Goal: Communication & Community: Answer question/provide support

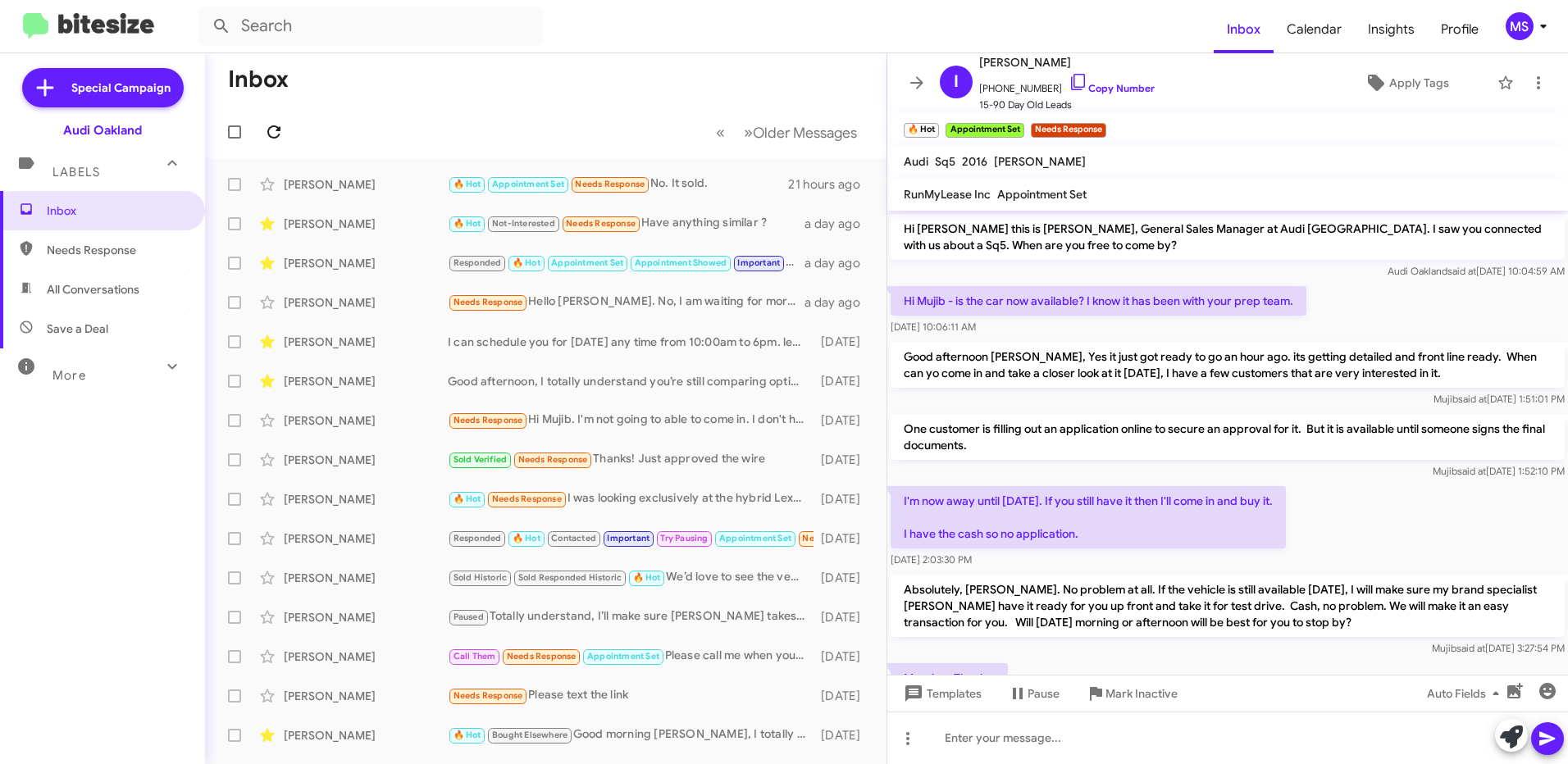
scroll to position [432, 0]
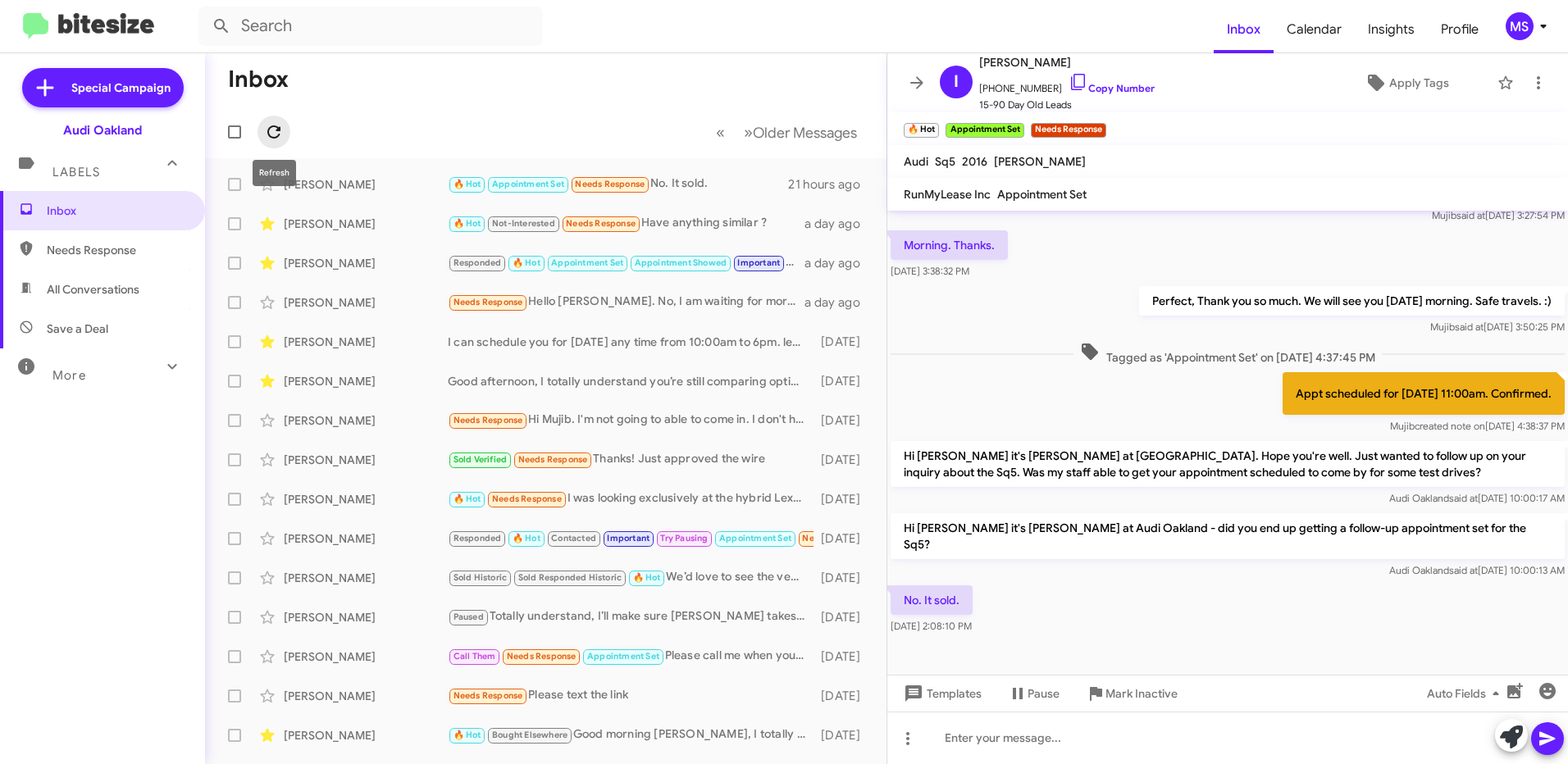
click at [278, 128] on icon at bounding box center [274, 132] width 14 height 14
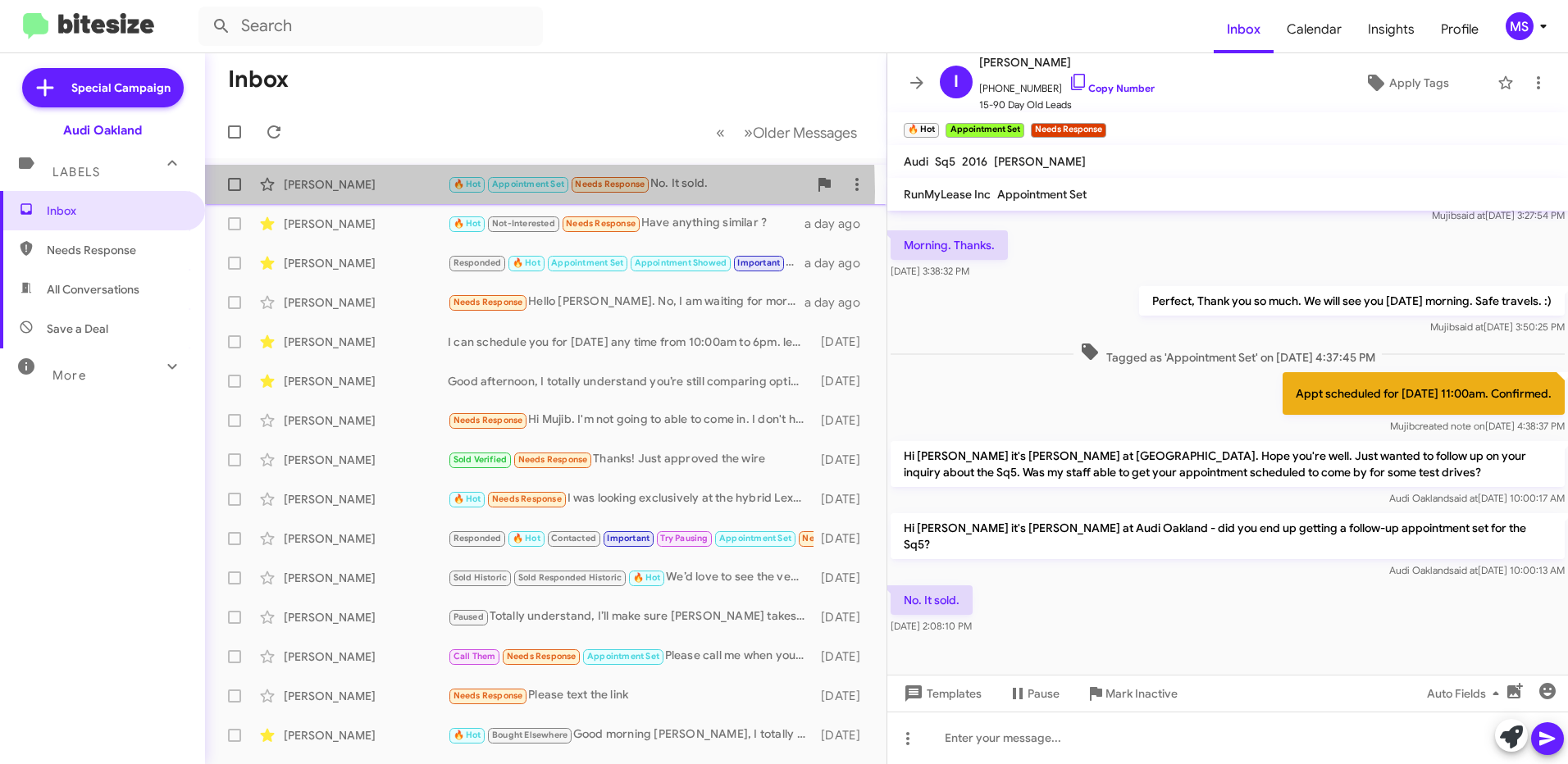
click at [376, 192] on div "[PERSON_NAME]" at bounding box center [366, 185] width 164 height 16
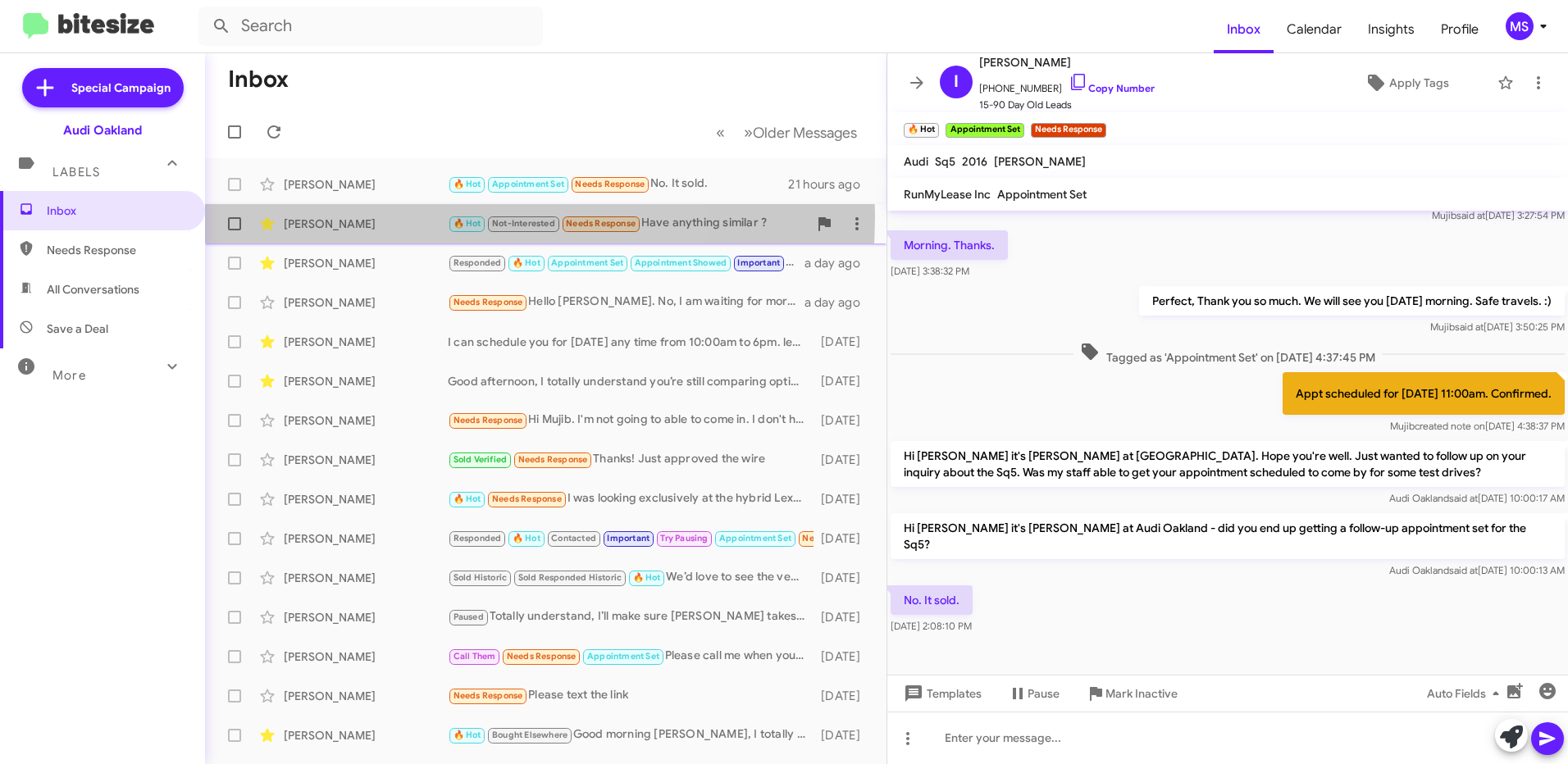
click at [374, 215] on div "[PERSON_NAME]" at bounding box center [366, 223] width 164 height 16
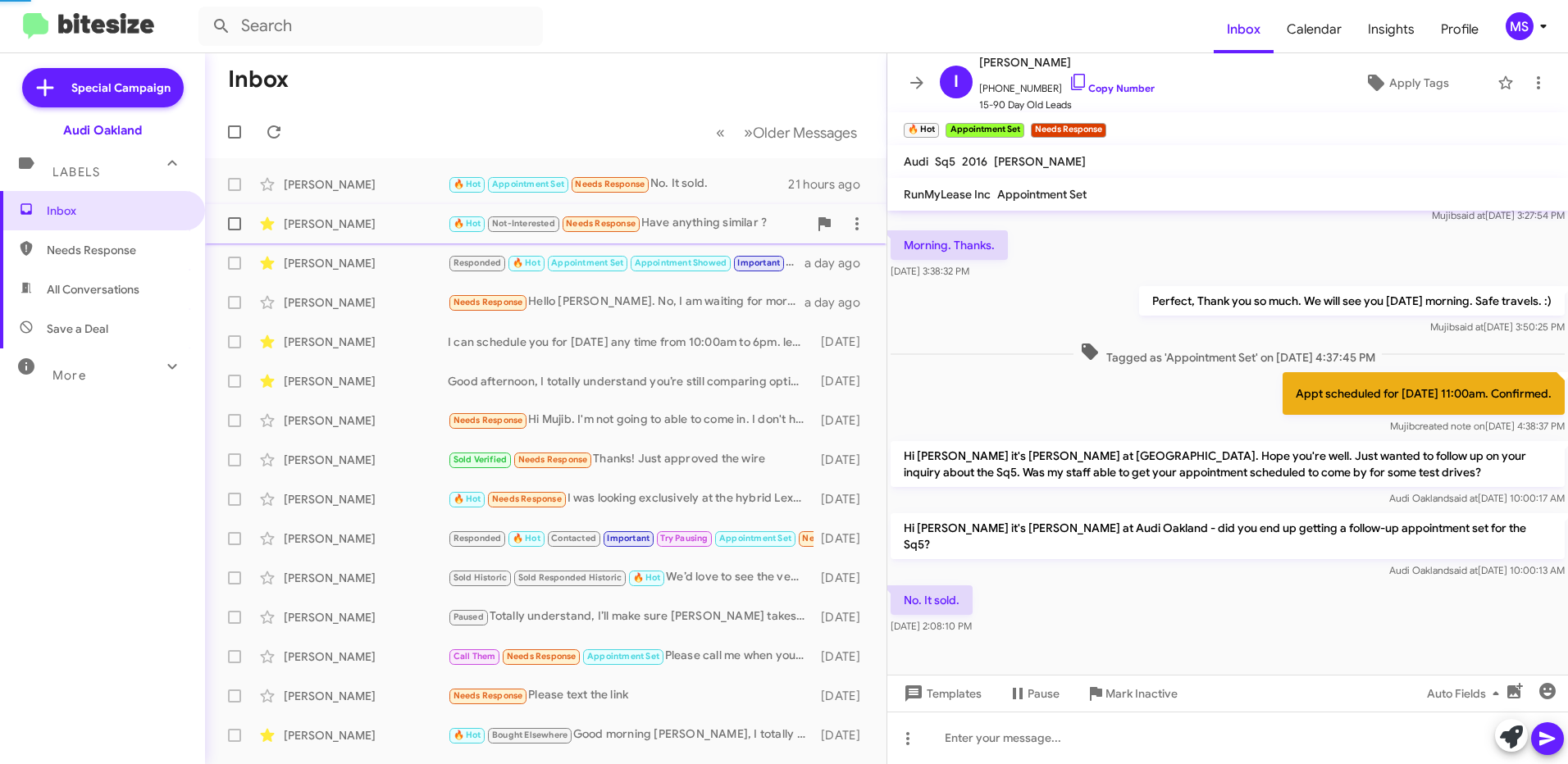
scroll to position [175, 0]
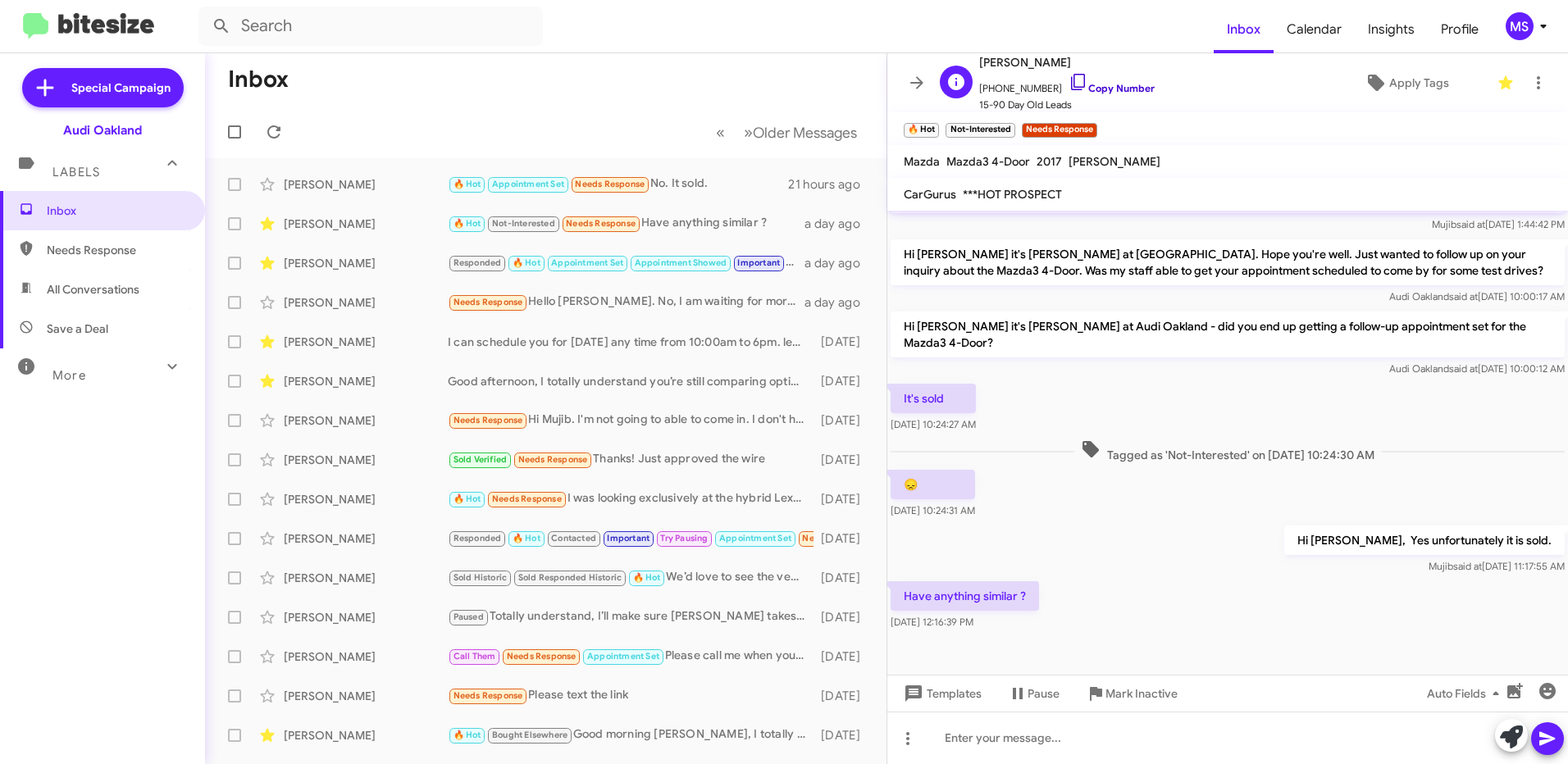
click at [1114, 86] on link "Copy Number" at bounding box center [1112, 88] width 87 height 13
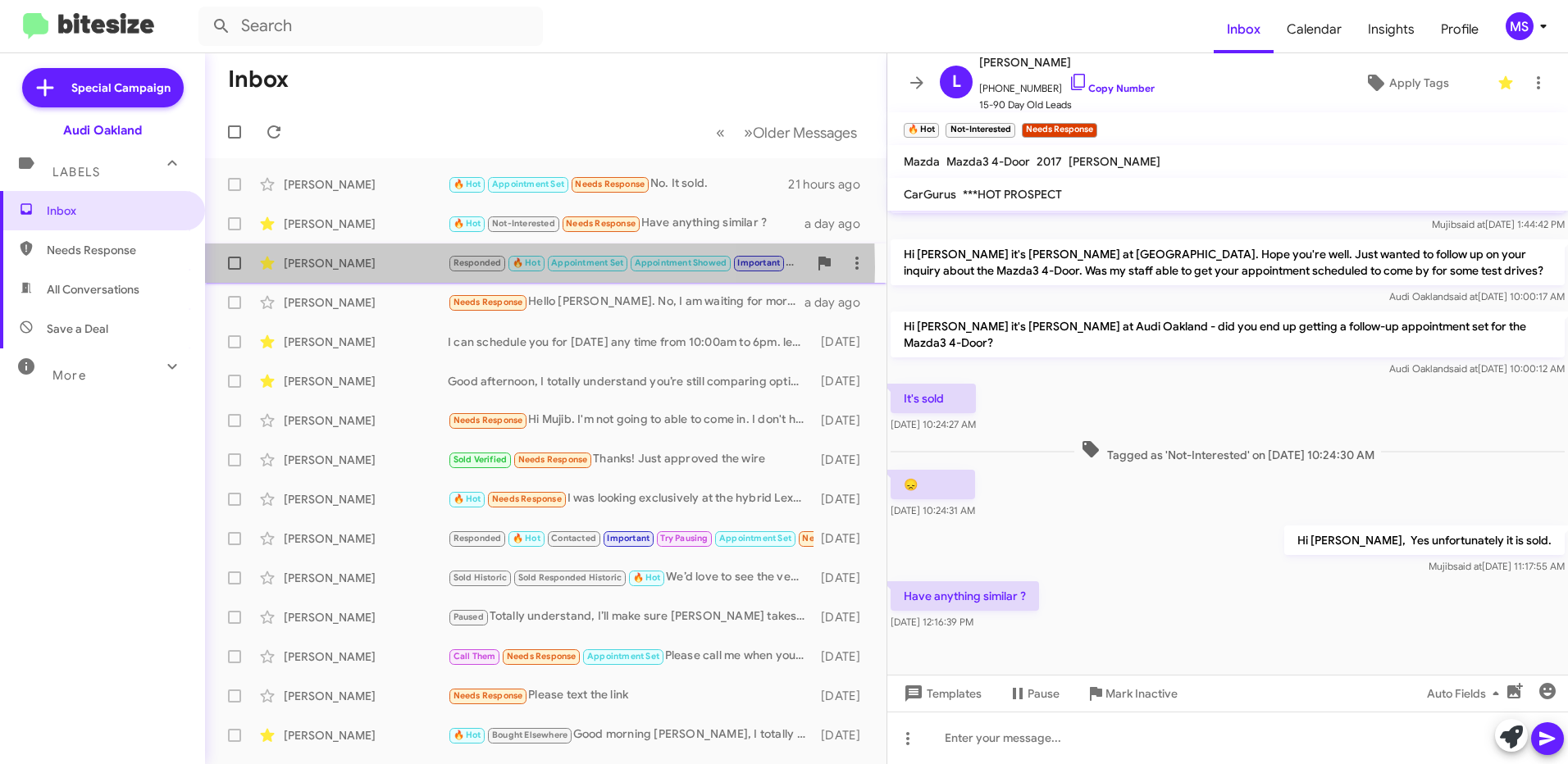
click at [388, 268] on div "[PERSON_NAME]" at bounding box center [366, 263] width 164 height 16
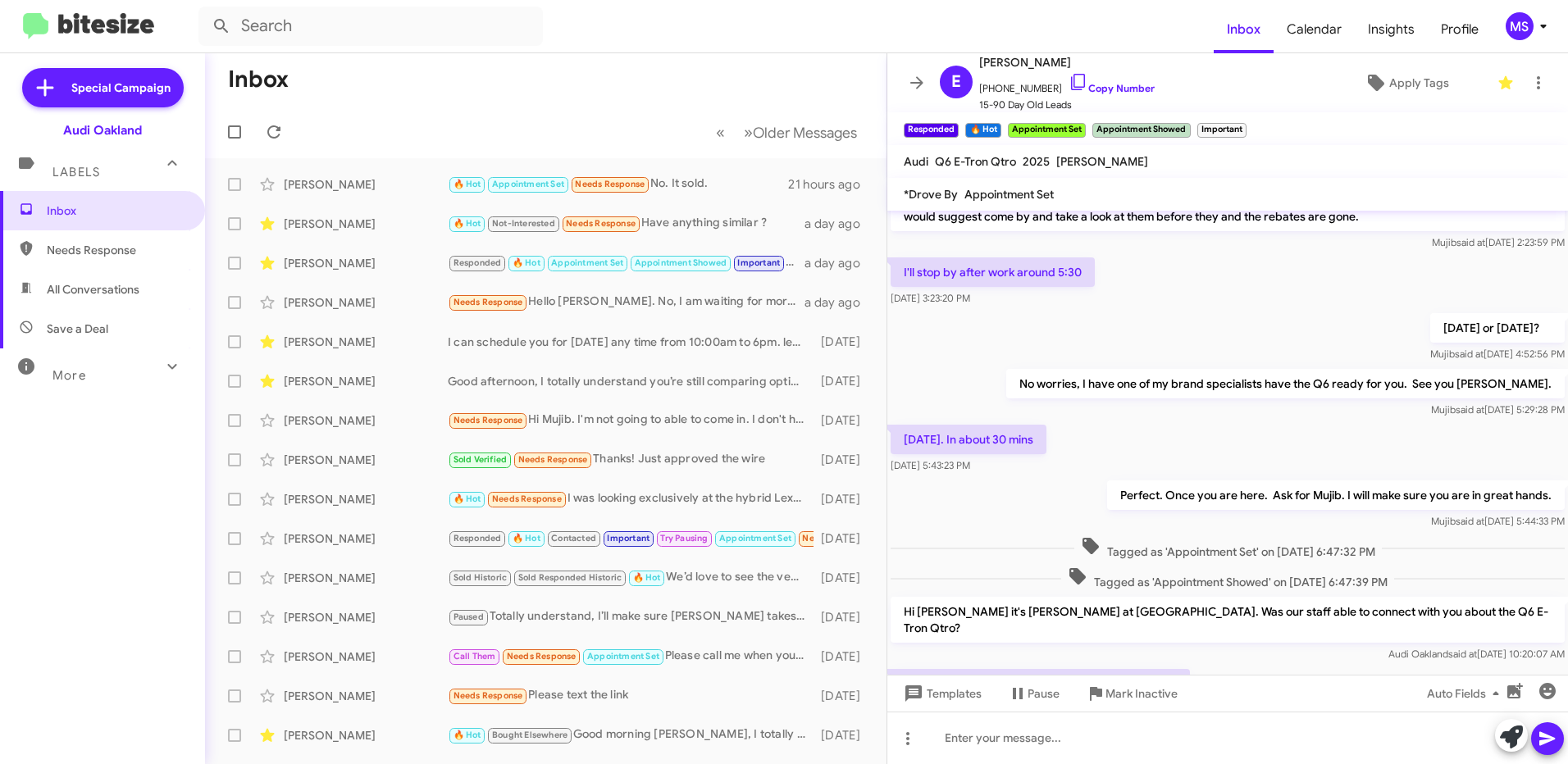
scroll to position [576, 0]
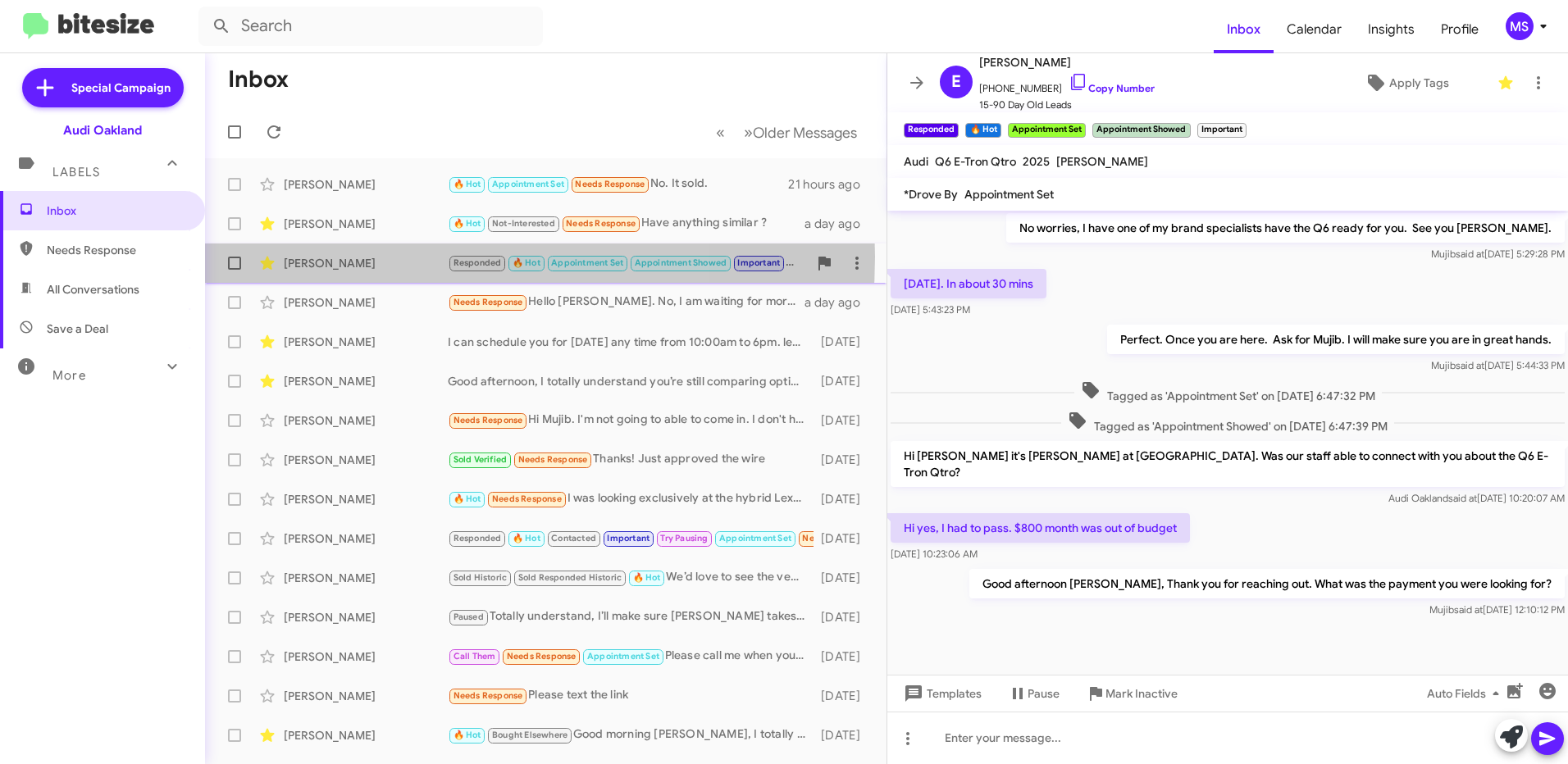
click at [375, 257] on div "[PERSON_NAME]" at bounding box center [366, 263] width 164 height 16
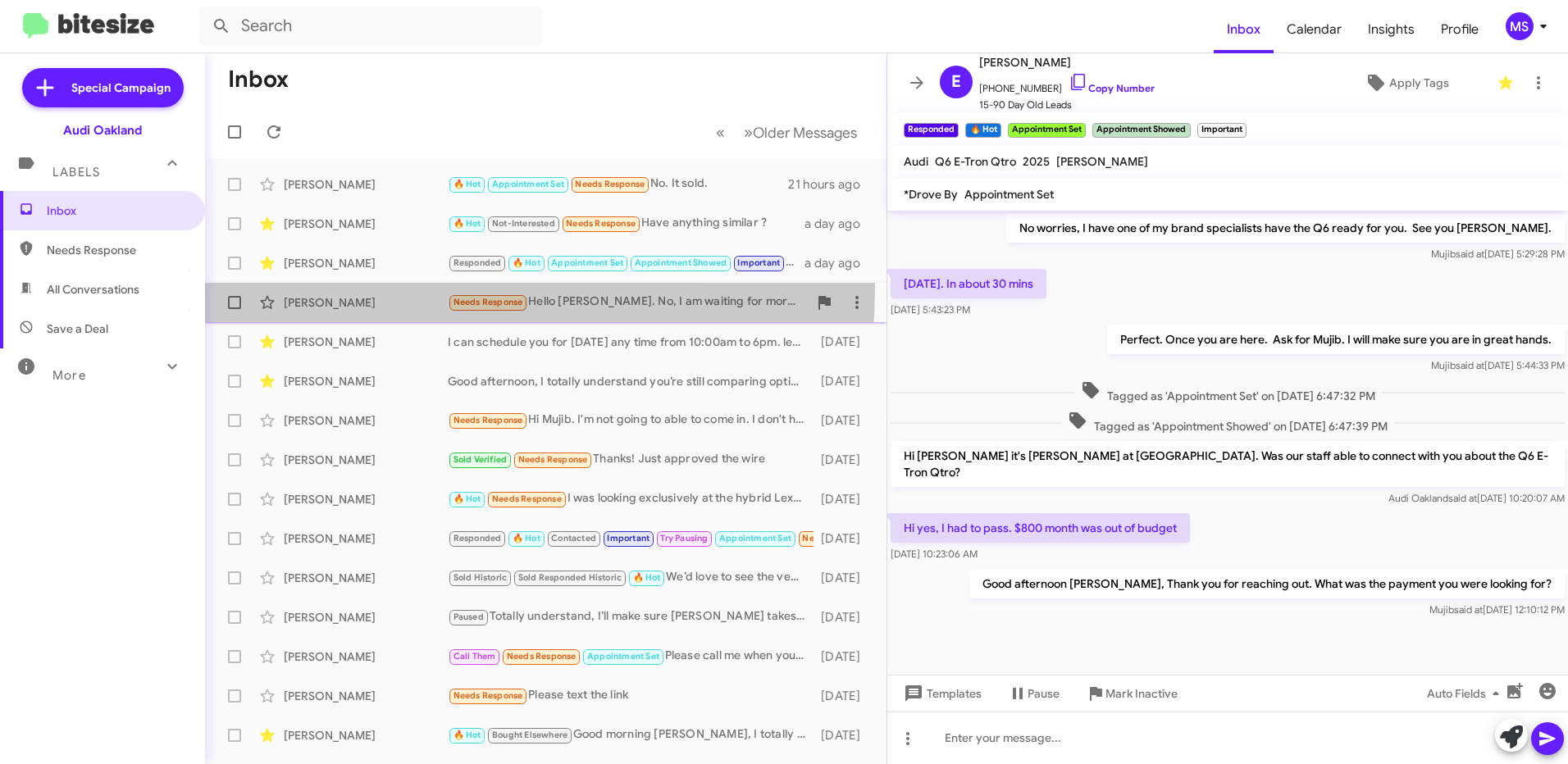
click at [371, 287] on div "[PERSON_NAME] Needs Response Hello [PERSON_NAME]. No, I am waiting for more inv…" at bounding box center [545, 303] width 655 height 32
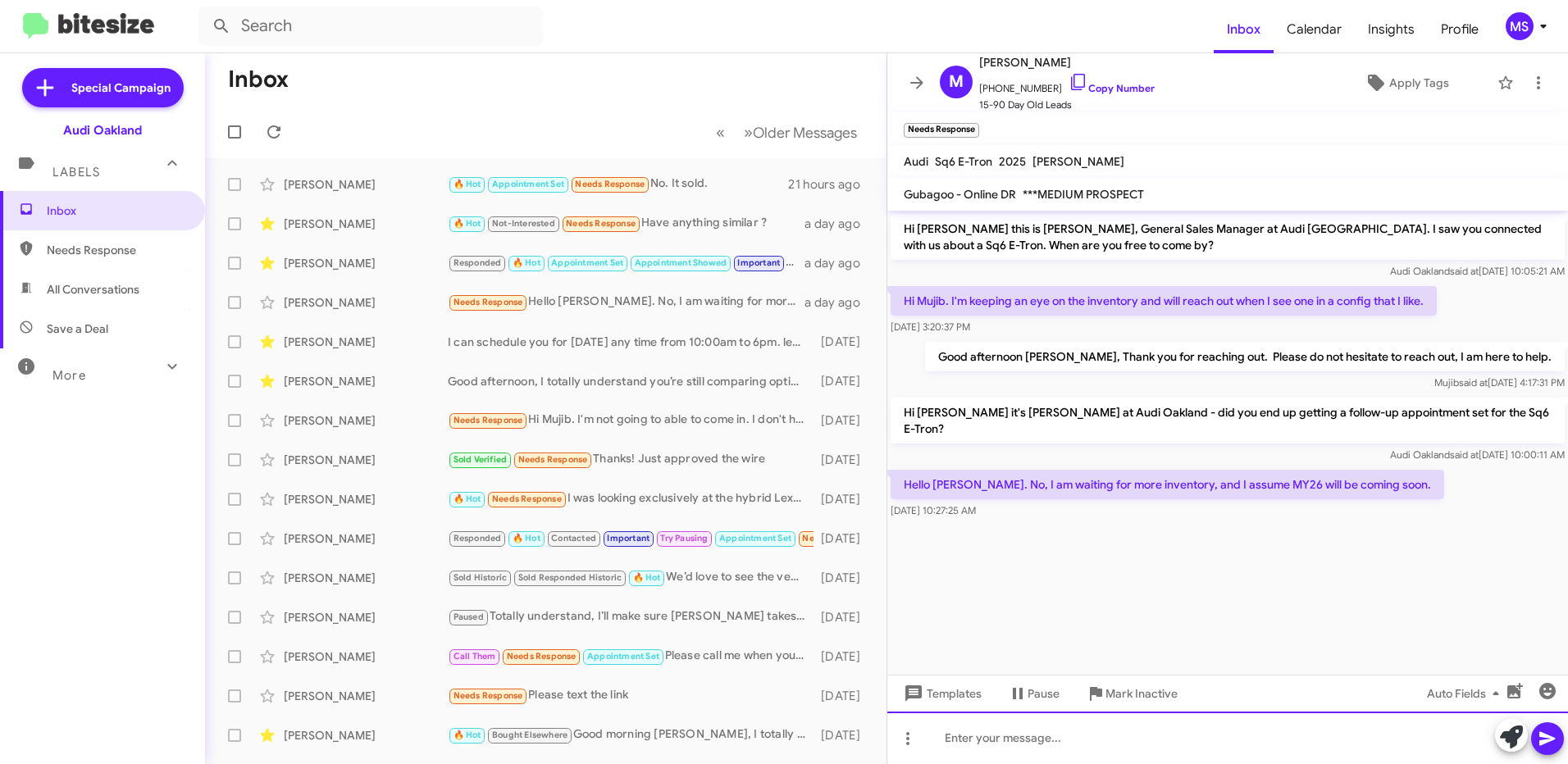
click at [1120, 741] on div at bounding box center [1226, 738] width 680 height 52
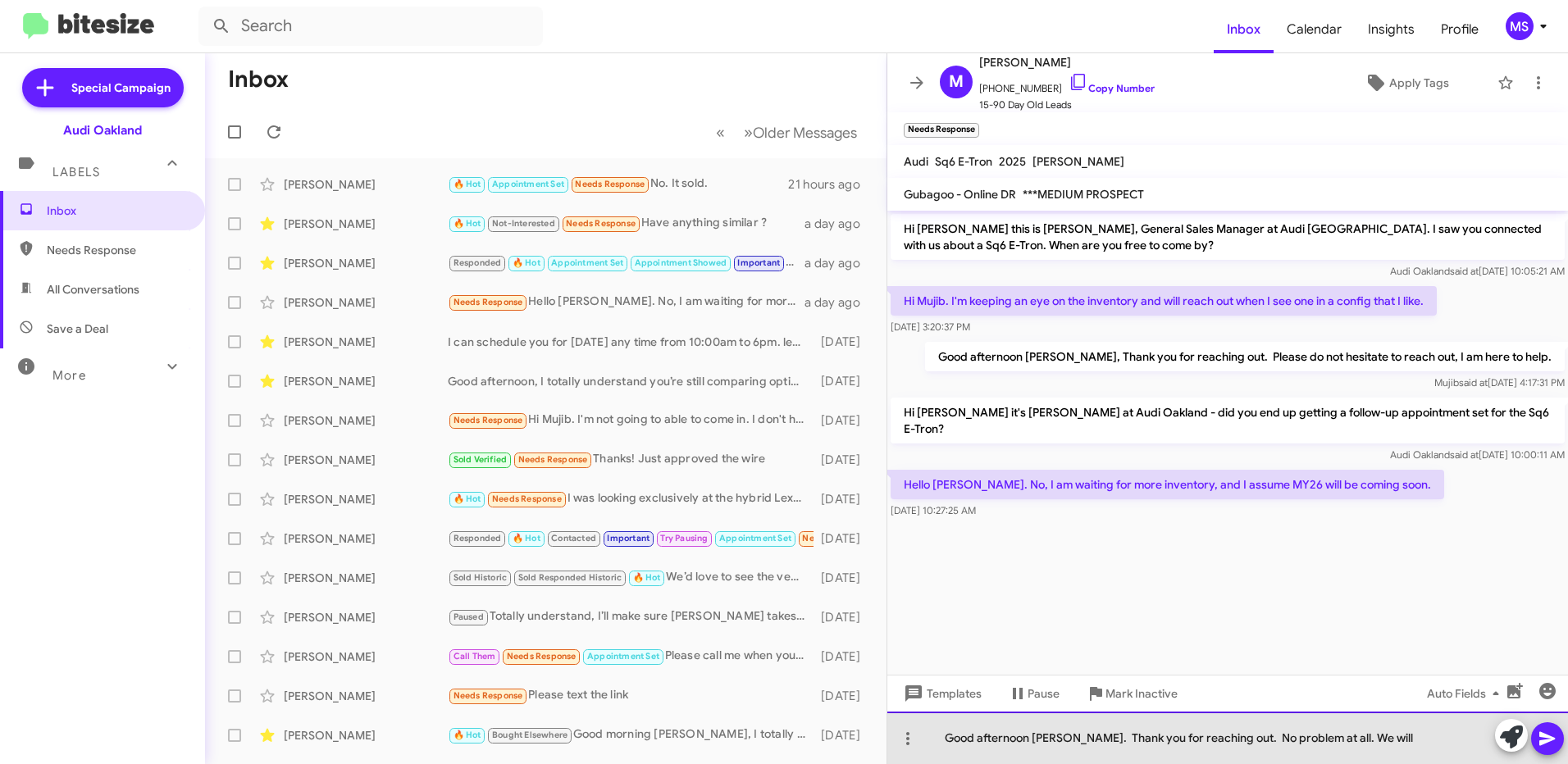
click at [1408, 741] on div "Good afternoon [PERSON_NAME]. Thank you for reaching out. No problem at all. We…" at bounding box center [1226, 738] width 680 height 52
click at [1397, 741] on div "Good afternoon [PERSON_NAME]. Thank you for reaching out. No problem at all. We…" at bounding box center [1226, 738] width 680 height 52
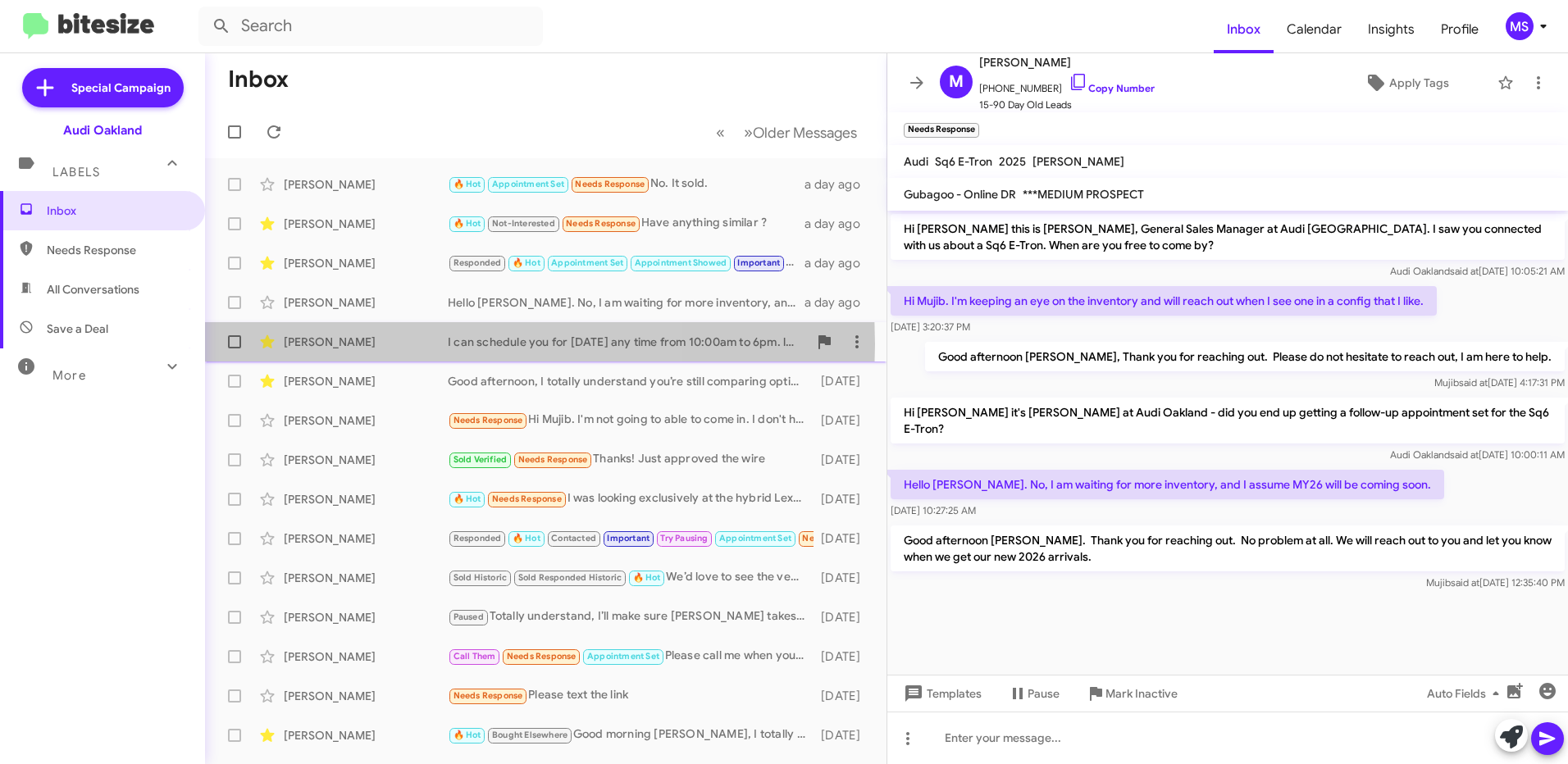
click at [361, 344] on div "[PERSON_NAME]" at bounding box center [366, 341] width 164 height 16
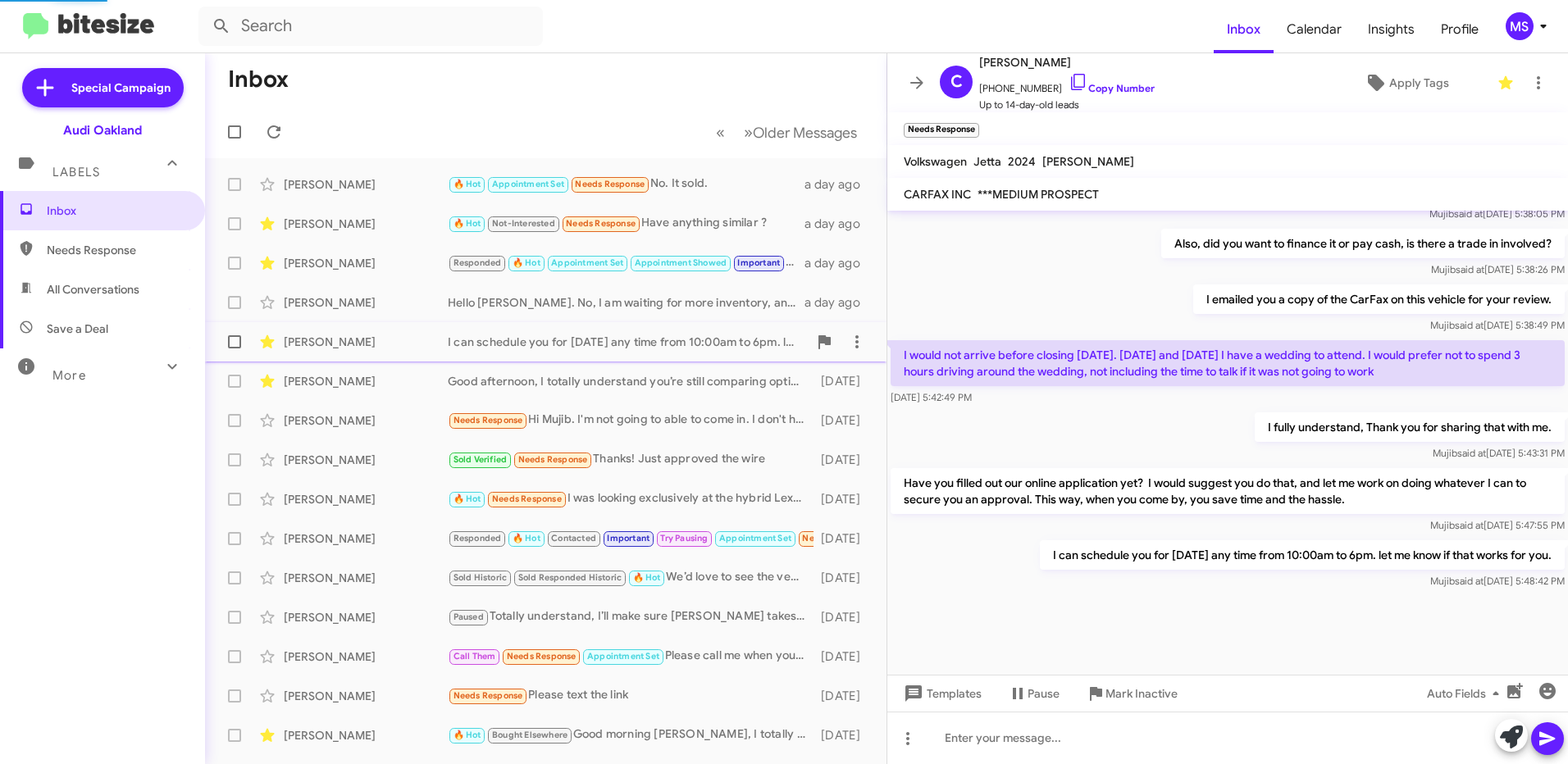
scroll to position [1054, 0]
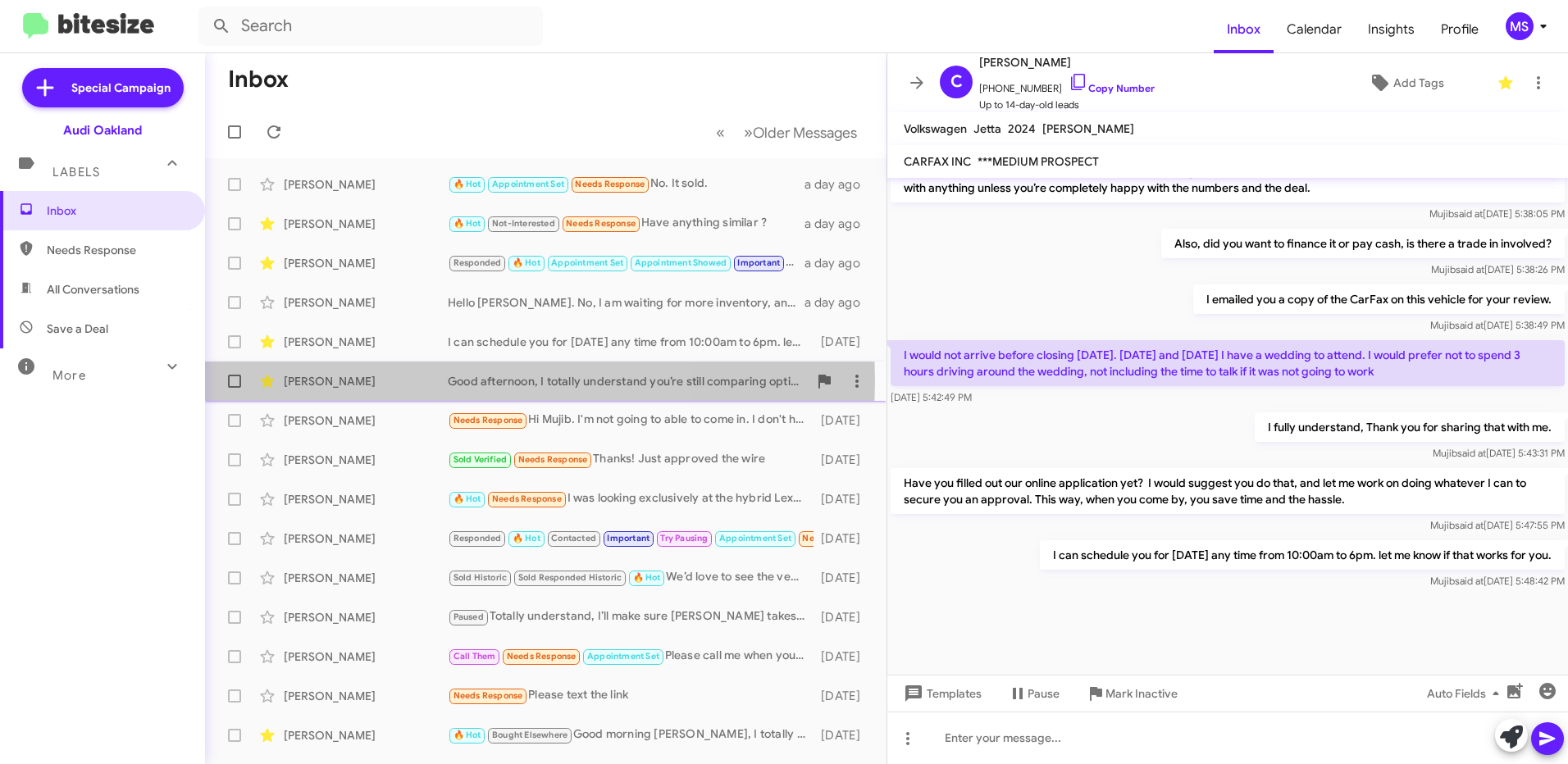
click at [365, 380] on div "[PERSON_NAME]" at bounding box center [366, 381] width 164 height 16
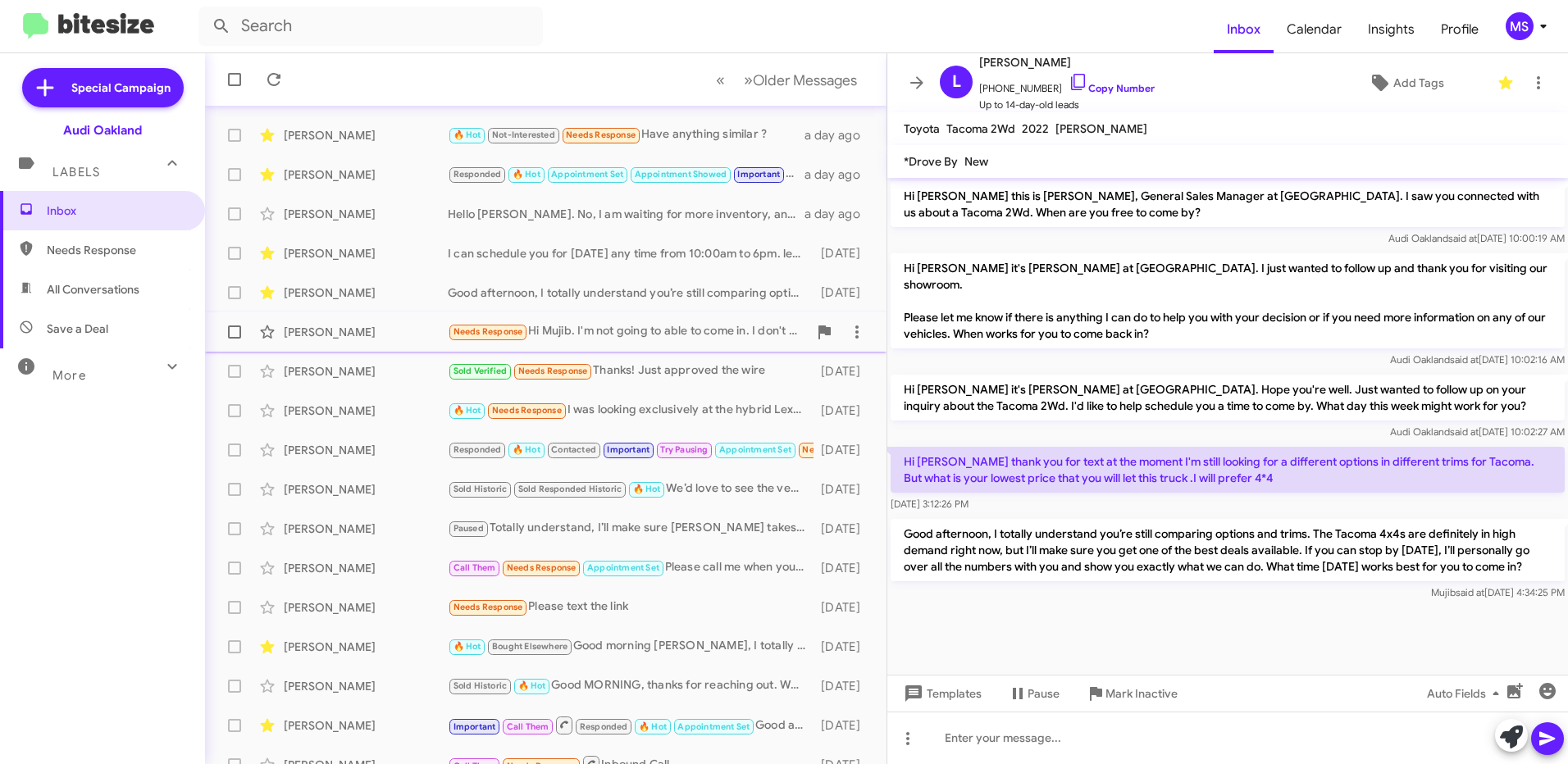
scroll to position [187, 0]
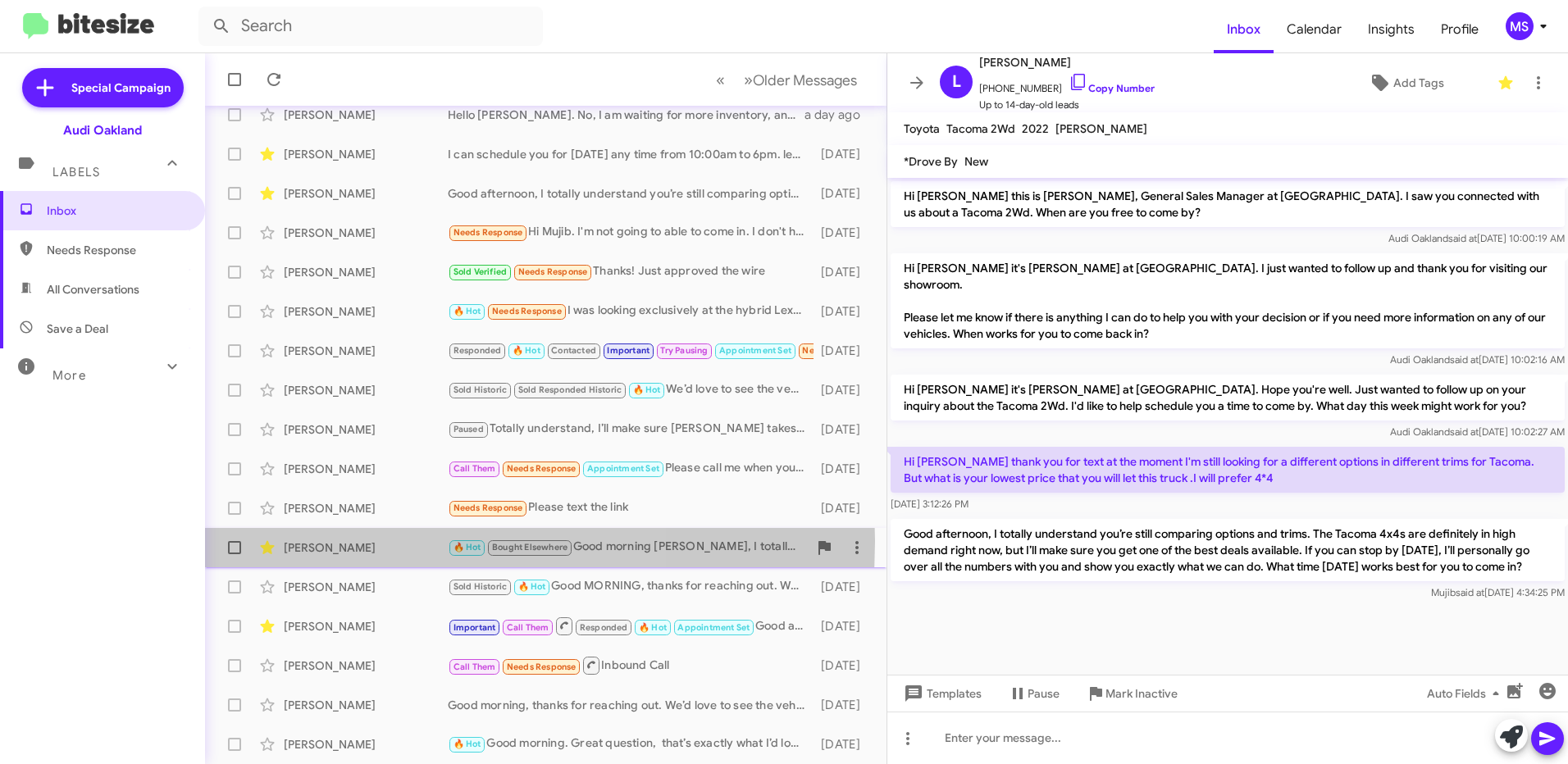
click at [353, 541] on div "[PERSON_NAME]" at bounding box center [366, 548] width 164 height 16
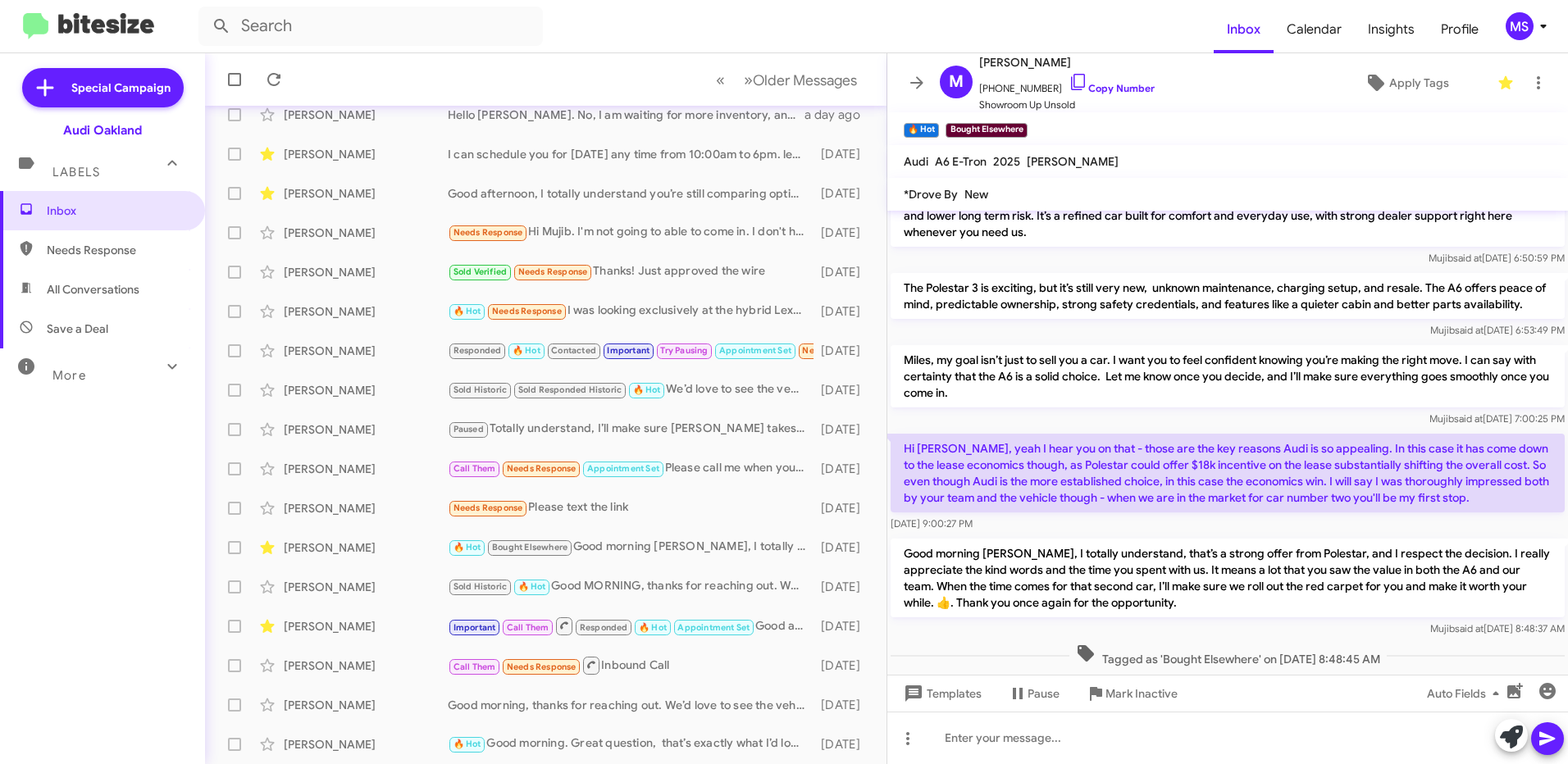
scroll to position [278, 0]
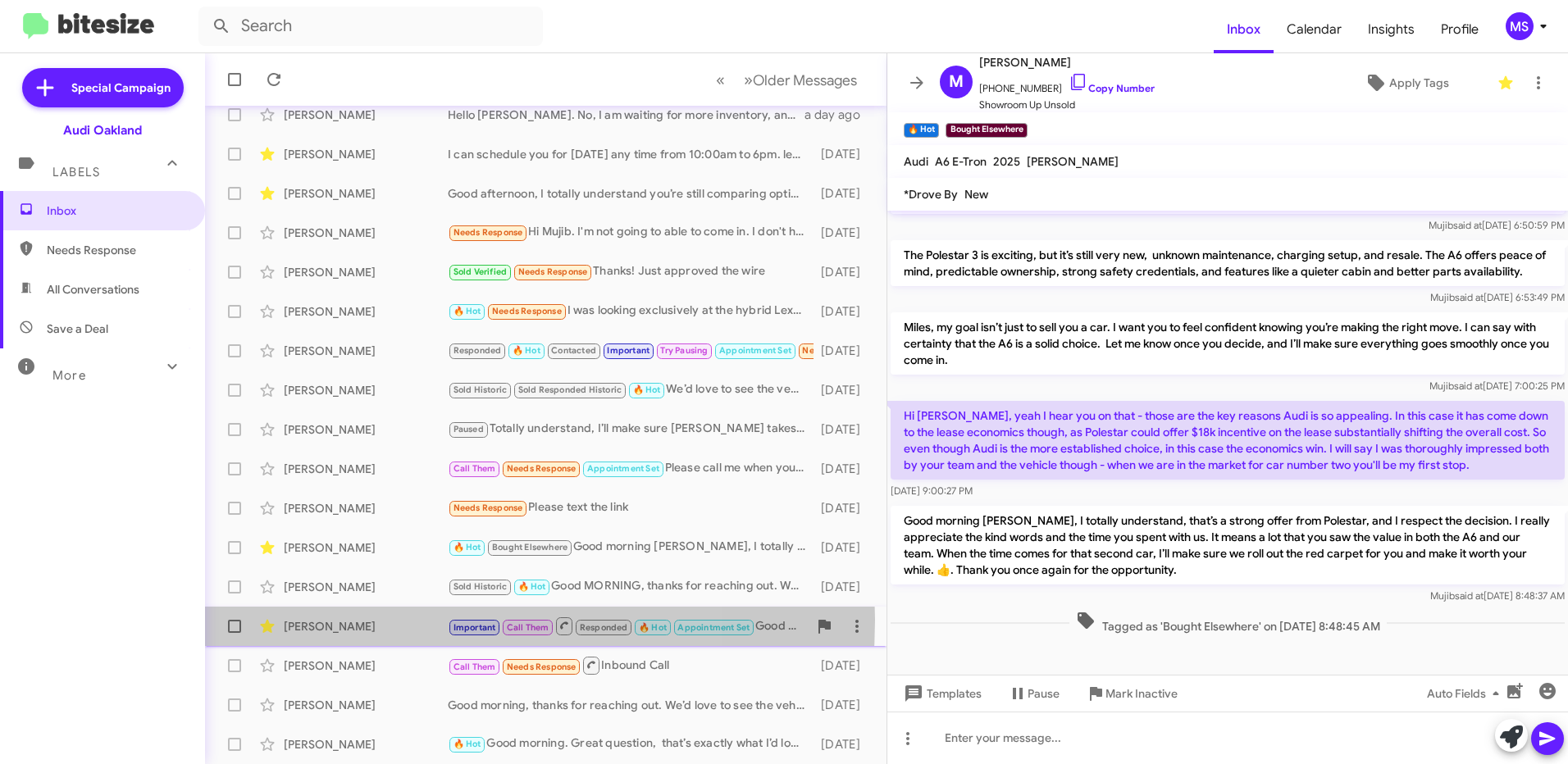
click at [381, 620] on div "[PERSON_NAME]" at bounding box center [366, 626] width 164 height 16
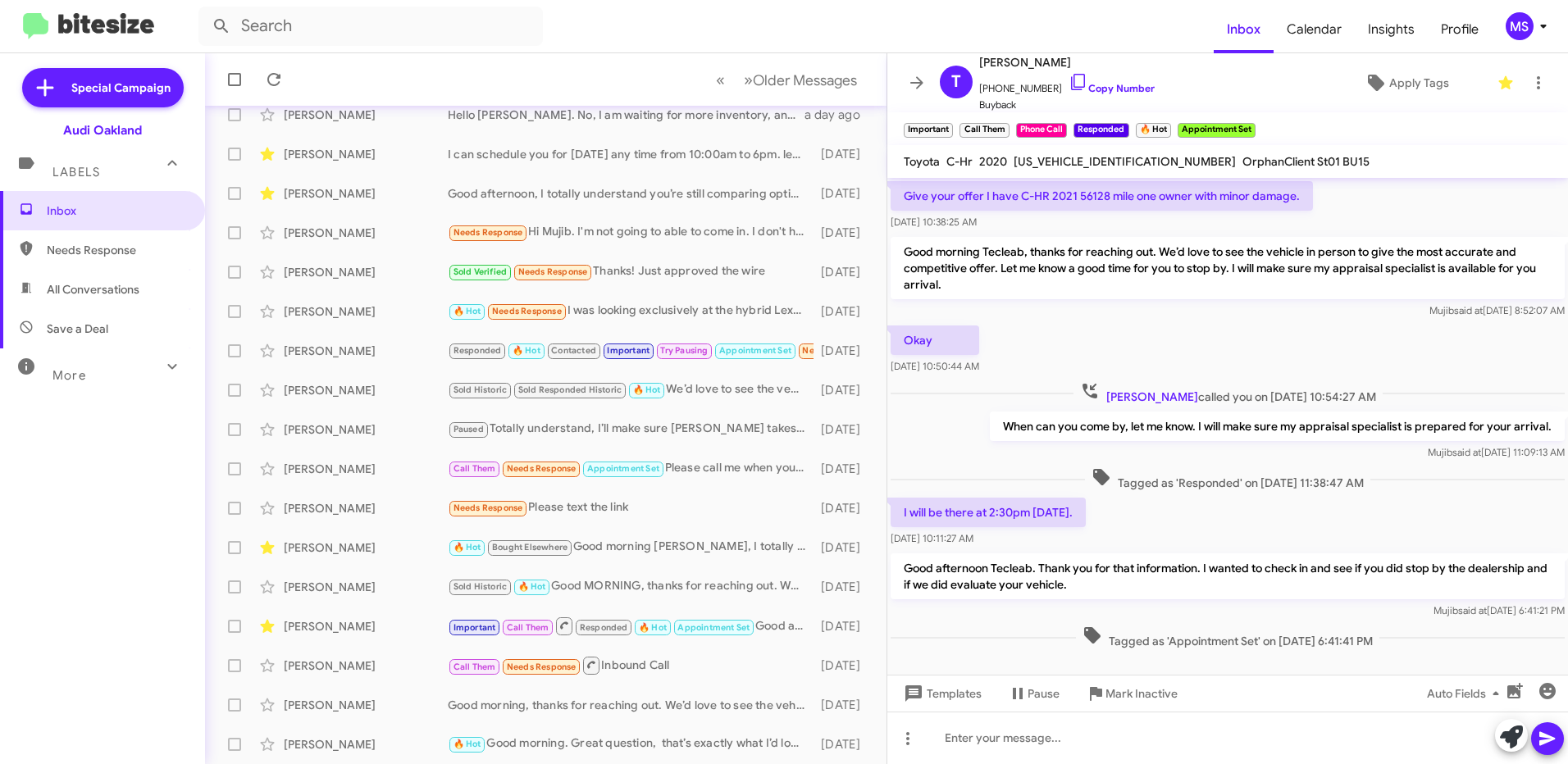
scroll to position [445, 0]
